Goal: Task Accomplishment & Management: Manage account settings

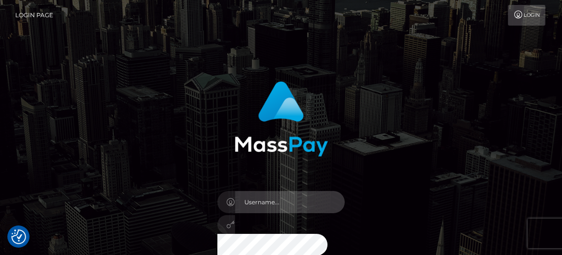
click at [281, 199] on input "text" at bounding box center [290, 202] width 110 height 22
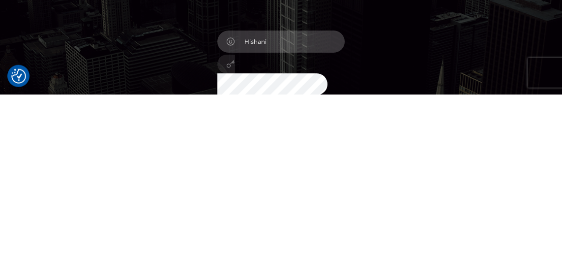
type input "Hishani"
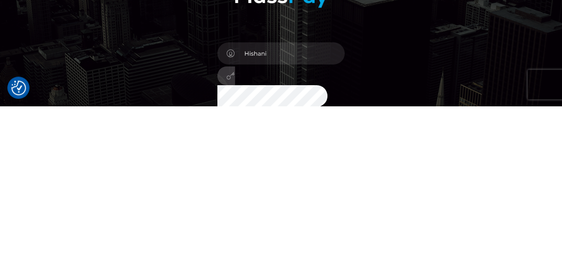
scroll to position [12, 0]
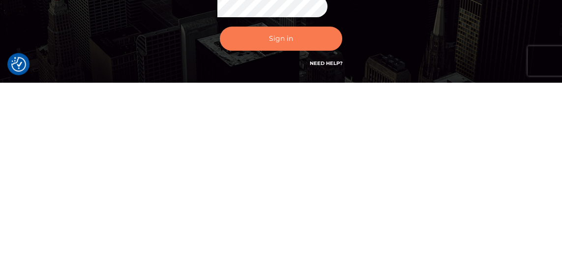
click at [292, 211] on button "Sign in" at bounding box center [281, 211] width 123 height 24
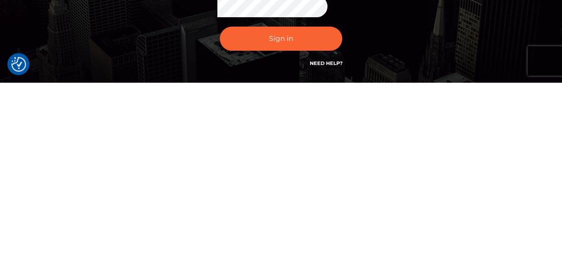
scroll to position [66, 0]
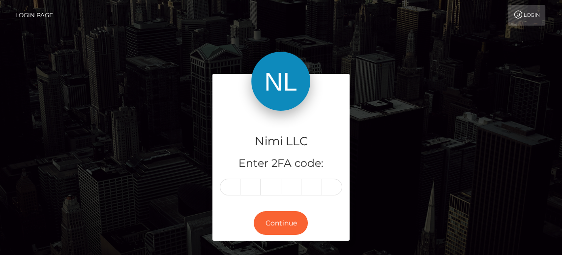
click at [230, 186] on input "text" at bounding box center [230, 187] width 21 height 17
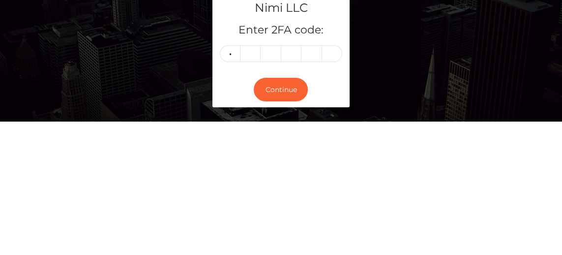
type input "9"
type input "6"
type input "2"
type input "6"
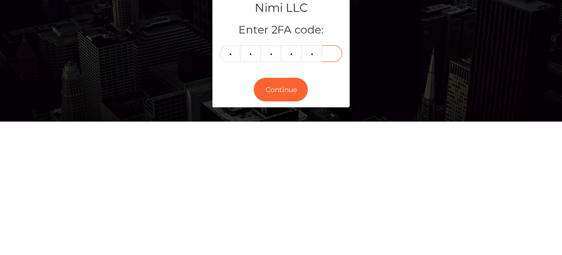
type input "9"
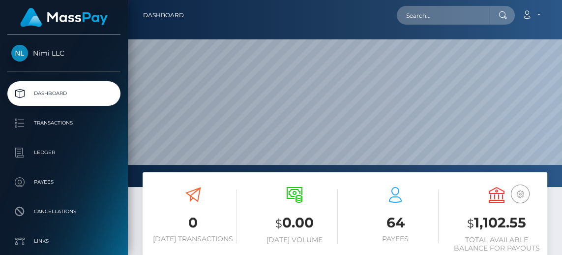
scroll to position [174, 125]
click at [58, 118] on p "Transactions" at bounding box center [63, 123] width 105 height 15
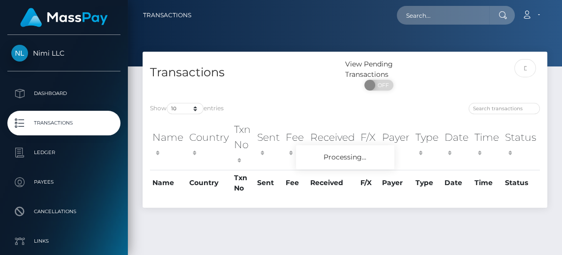
scroll to position [25, 0]
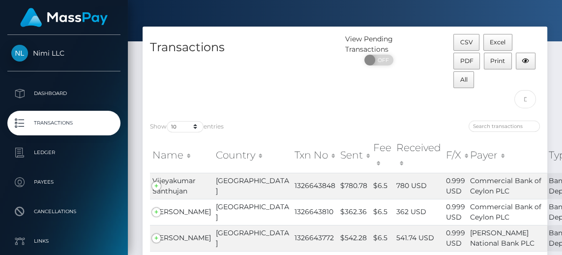
click at [154, 186] on td "Vijeyakumar Santhujan" at bounding box center [181, 186] width 63 height 26
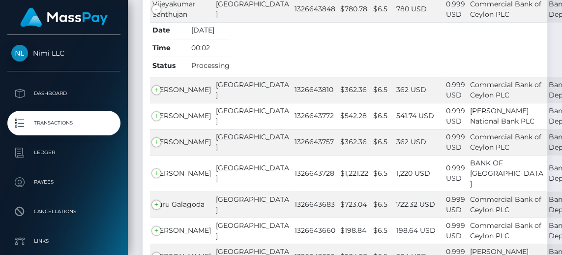
scroll to position [203, 0]
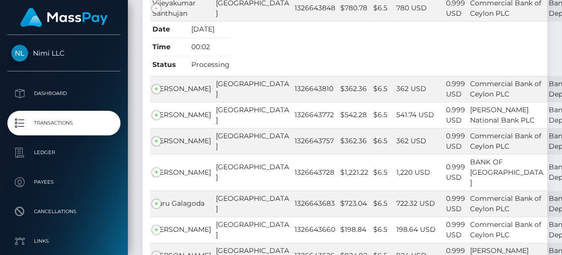
click at [157, 100] on td "Naveesha Lakshan" at bounding box center [181, 89] width 63 height 26
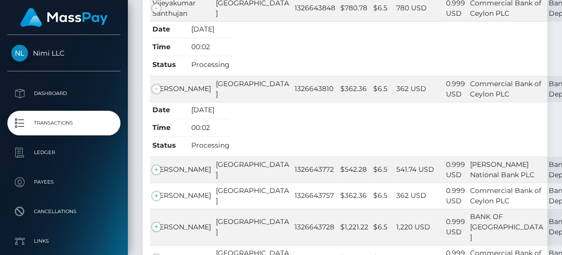
click at [155, 174] on span "Udith Wijegunavardhana" at bounding box center [182, 169] width 59 height 9
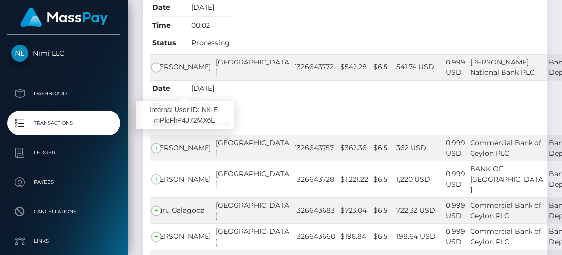
scroll to position [495, 0]
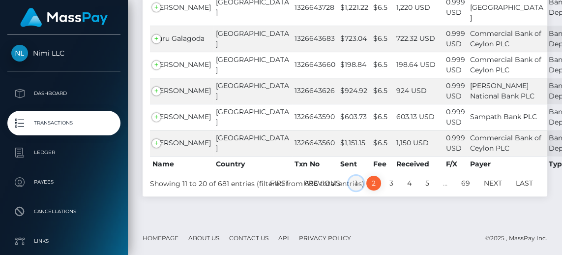
click at [353, 190] on link "1" at bounding box center [356, 183] width 15 height 15
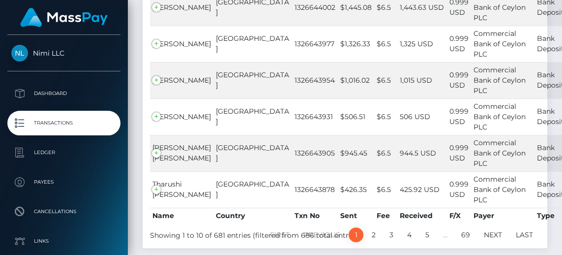
click at [155, 186] on td "Tharushi Kuruppu" at bounding box center [181, 189] width 63 height 36
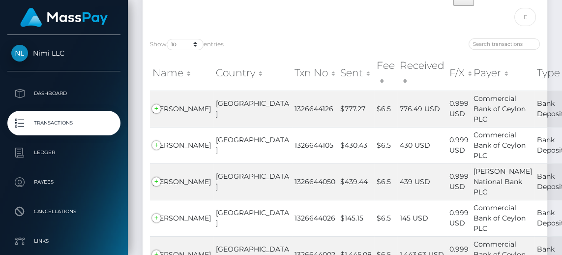
scroll to position [0, 0]
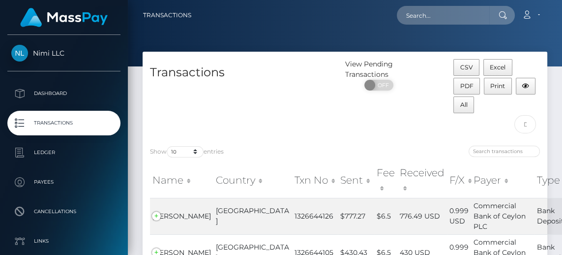
click at [55, 96] on p "Dashboard" at bounding box center [63, 93] width 105 height 15
